Goal: Transaction & Acquisition: Book appointment/travel/reservation

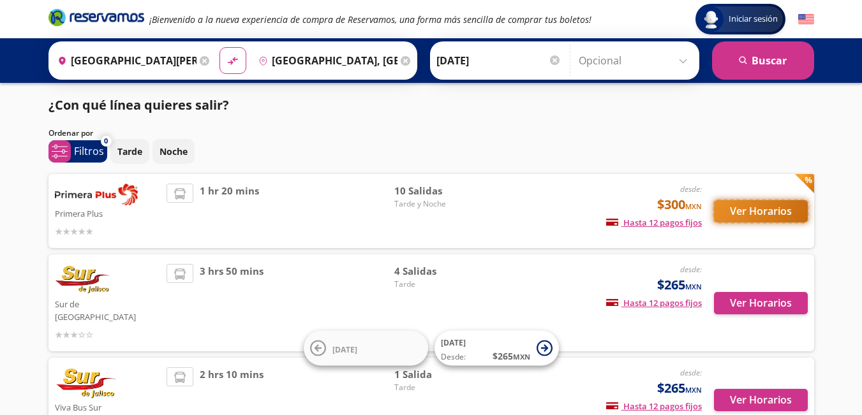
click at [784, 211] on button "Ver Horarios" at bounding box center [761, 211] width 94 height 22
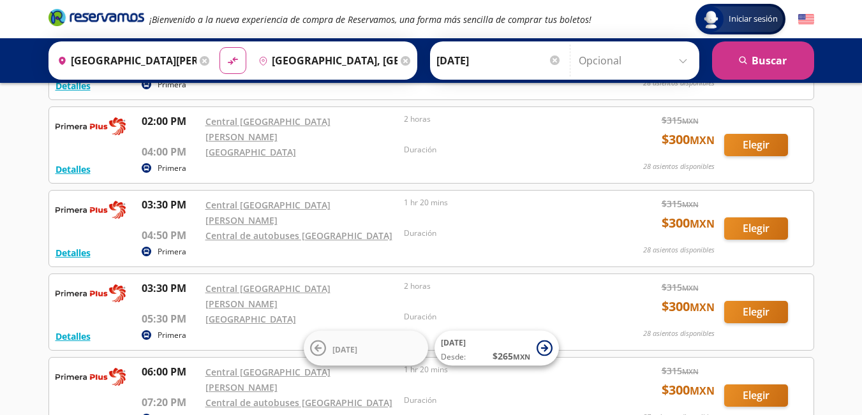
scroll to position [319, 0]
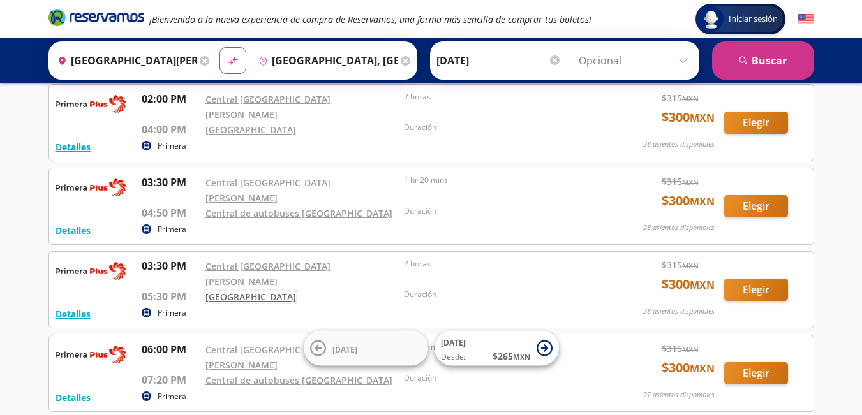
click at [229, 291] on link "[GEOGRAPHIC_DATA]" at bounding box center [250, 297] width 91 height 12
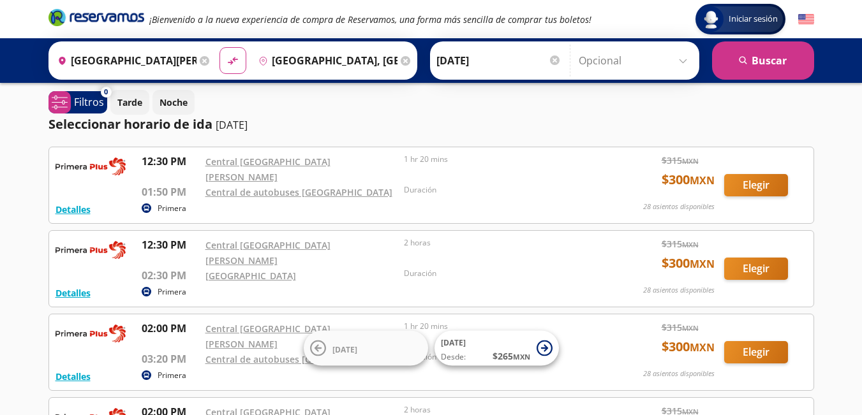
scroll to position [0, 0]
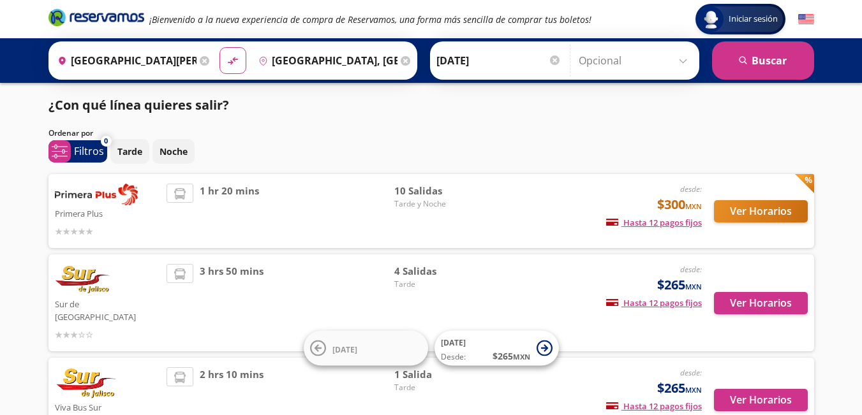
scroll to position [64, 0]
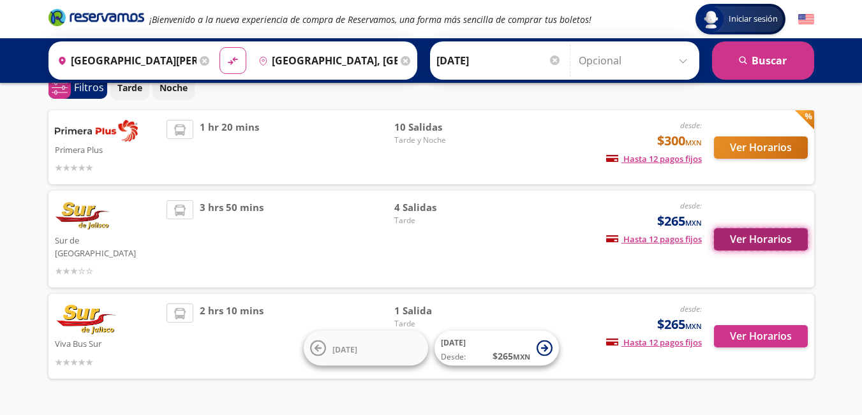
click at [735, 228] on button "Ver Horarios" at bounding box center [761, 239] width 94 height 22
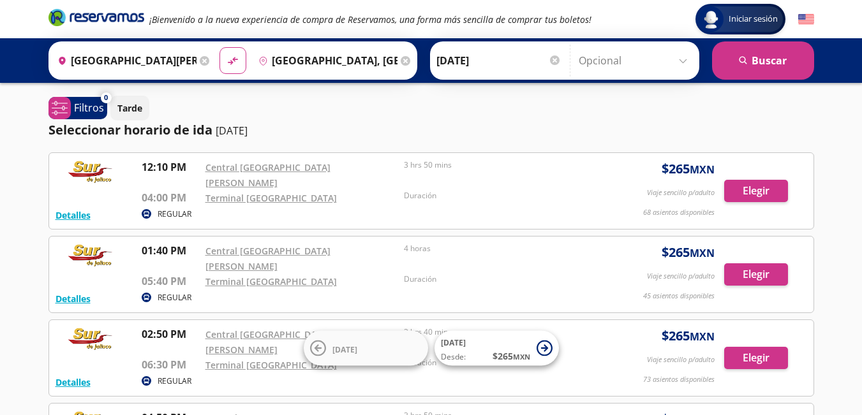
scroll to position [64, 0]
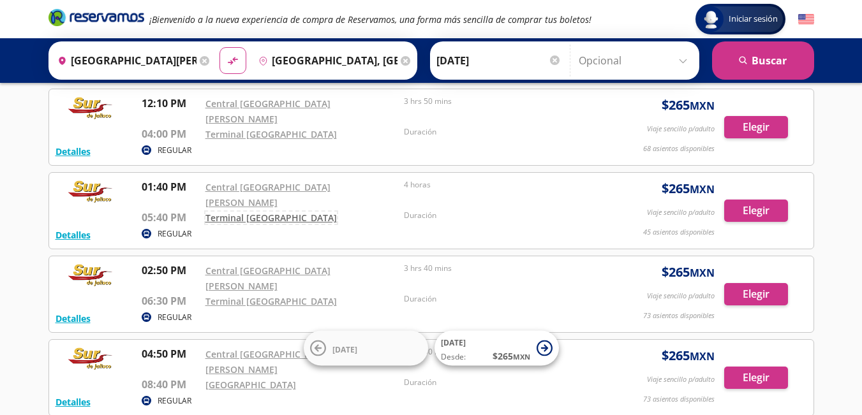
click at [255, 212] on link "Terminal [GEOGRAPHIC_DATA]" at bounding box center [270, 218] width 131 height 12
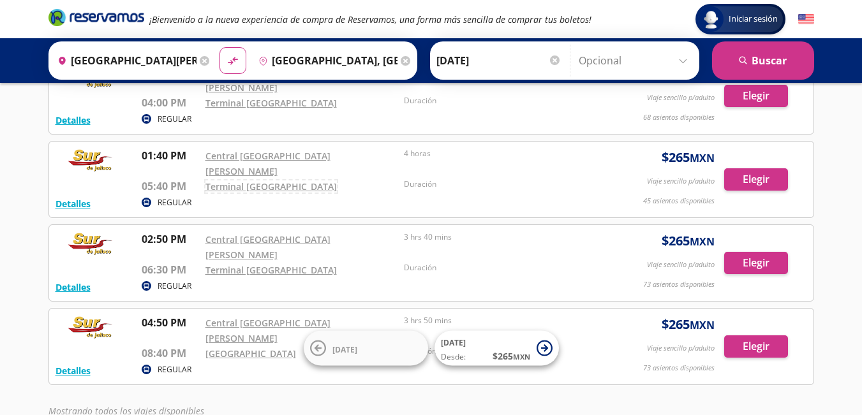
scroll to position [128, 0]
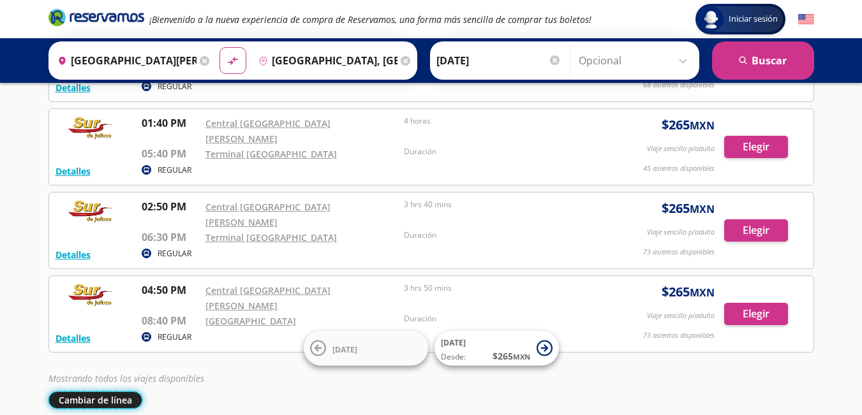
click at [112, 392] on button "Cambiar de línea" at bounding box center [96, 400] width 94 height 17
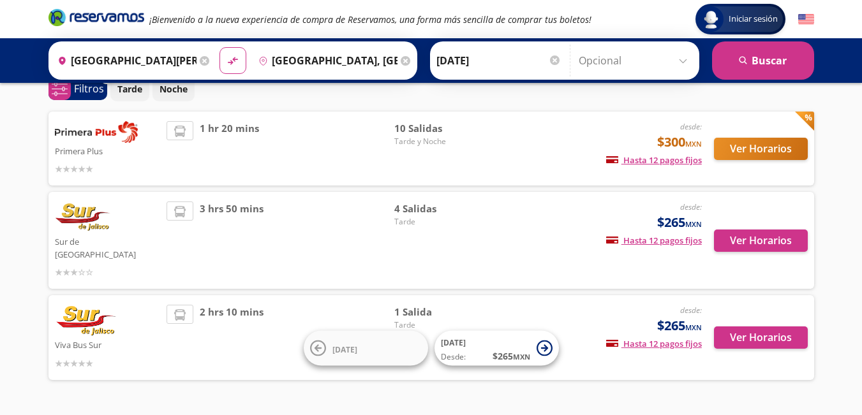
scroll to position [85, 0]
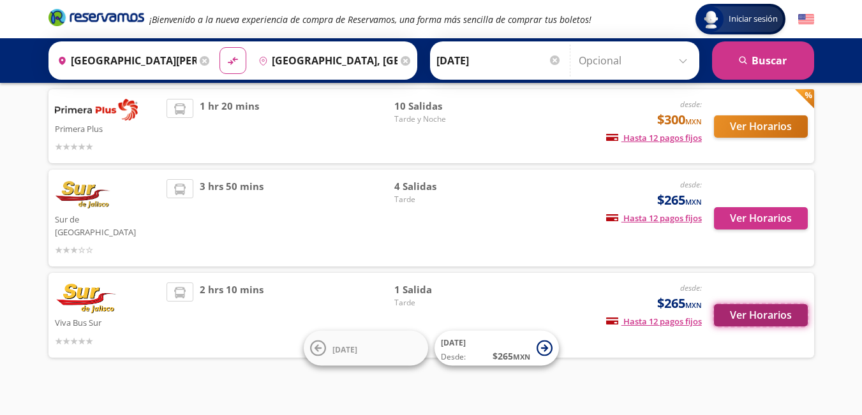
click at [755, 304] on button "Ver Horarios" at bounding box center [761, 315] width 94 height 22
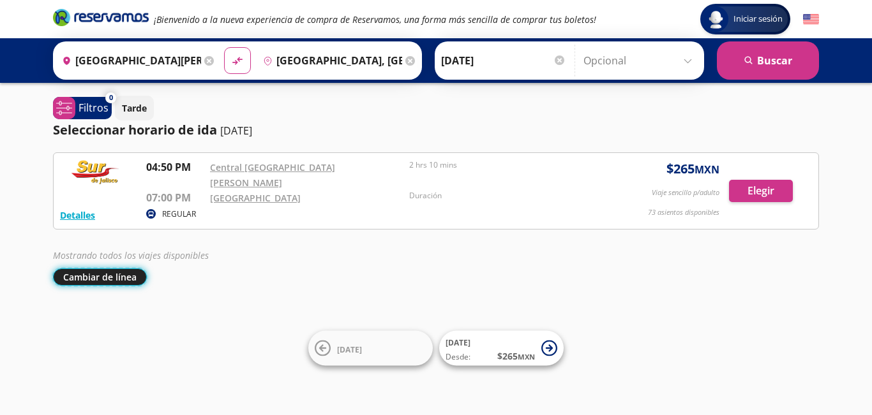
click at [102, 271] on button "Cambiar de línea" at bounding box center [100, 277] width 94 height 17
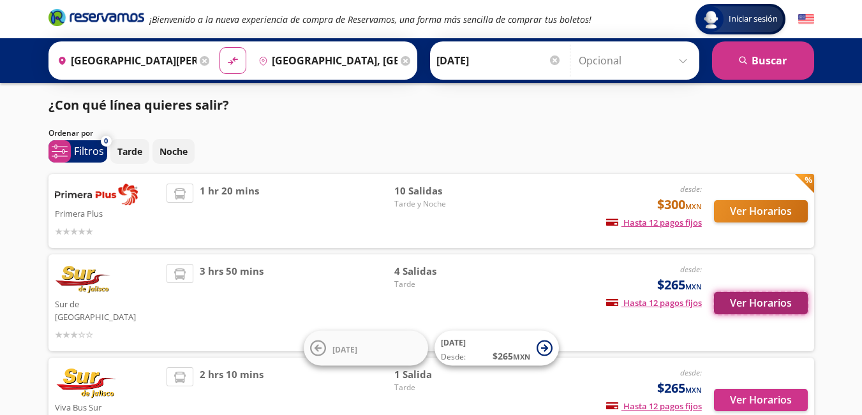
click at [772, 292] on button "Ver Horarios" at bounding box center [761, 303] width 94 height 22
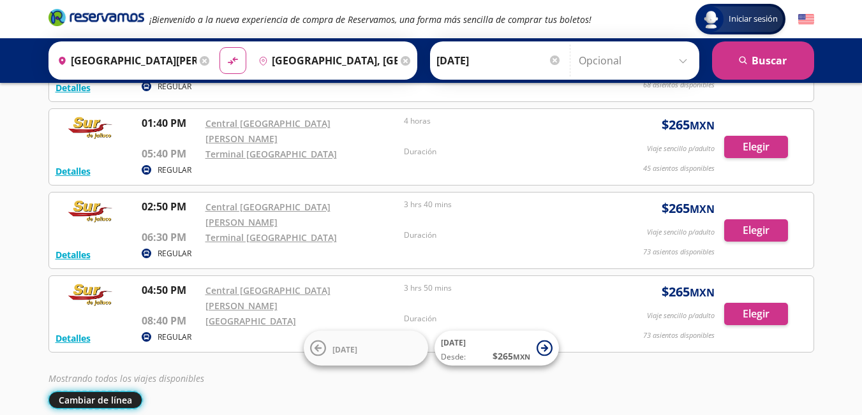
click at [98, 392] on button "Cambiar de línea" at bounding box center [96, 400] width 94 height 17
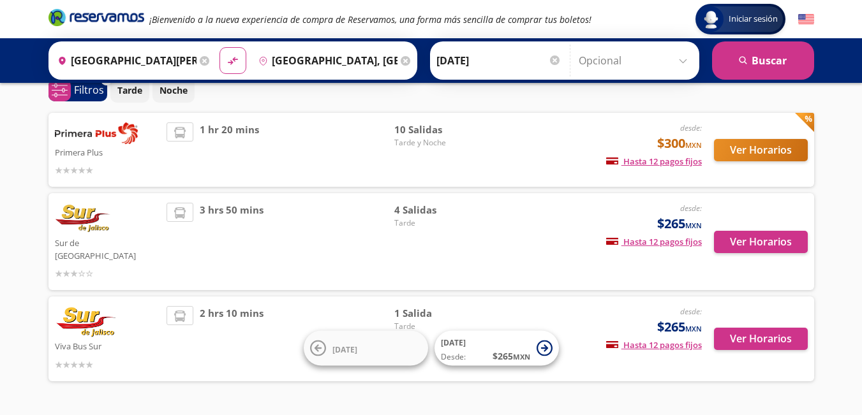
scroll to position [21, 0]
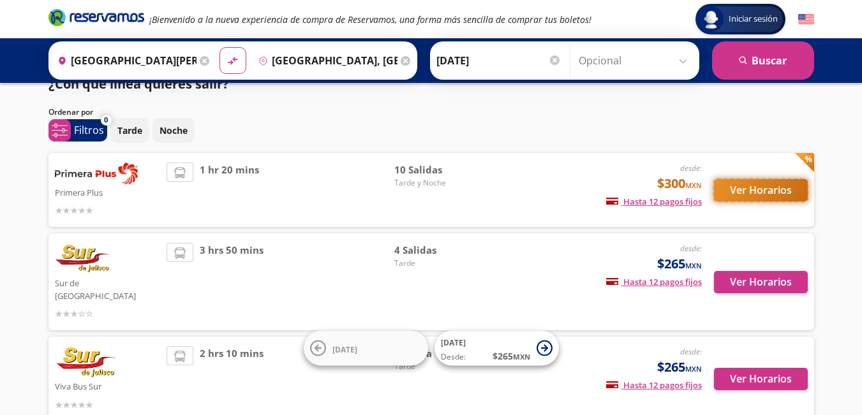
click at [749, 189] on button "Ver Horarios" at bounding box center [761, 190] width 94 height 22
